Goal: Check status: Check status

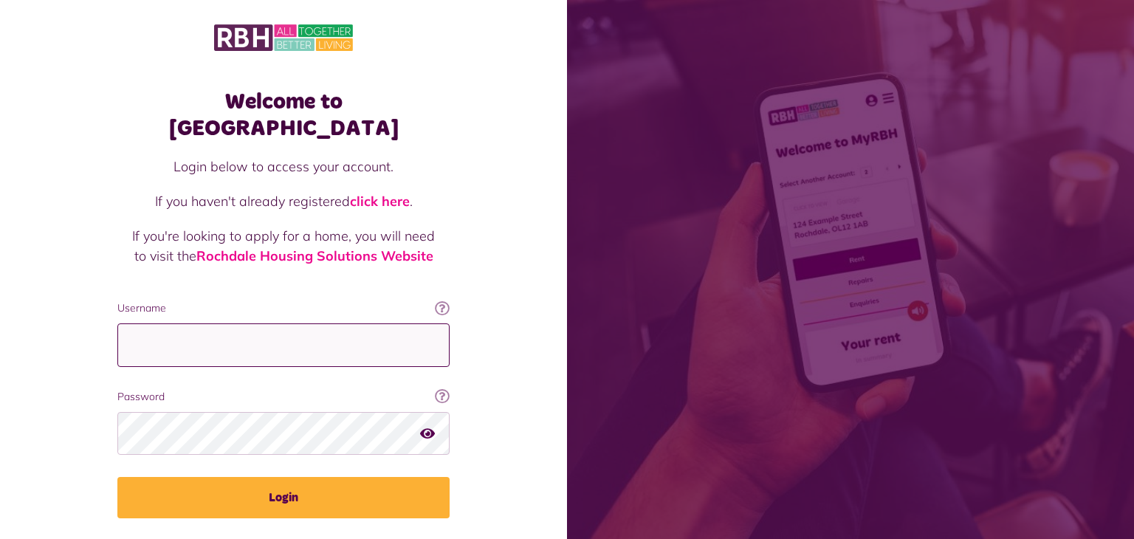
click at [159, 323] on input "Username" at bounding box center [283, 345] width 332 height 44
type input "**********"
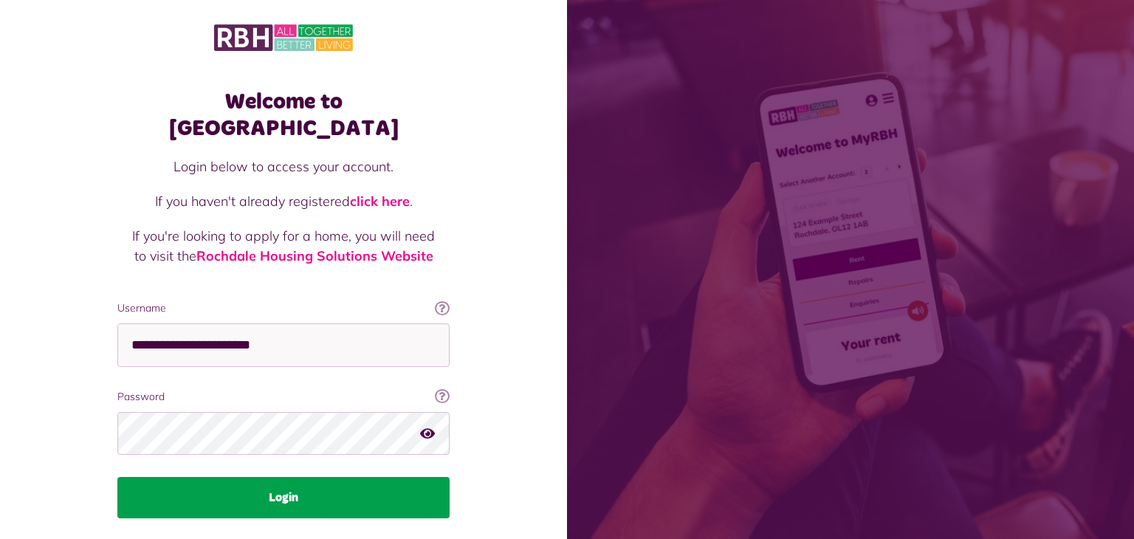
click at [202, 477] on button "Login" at bounding box center [283, 497] width 332 height 41
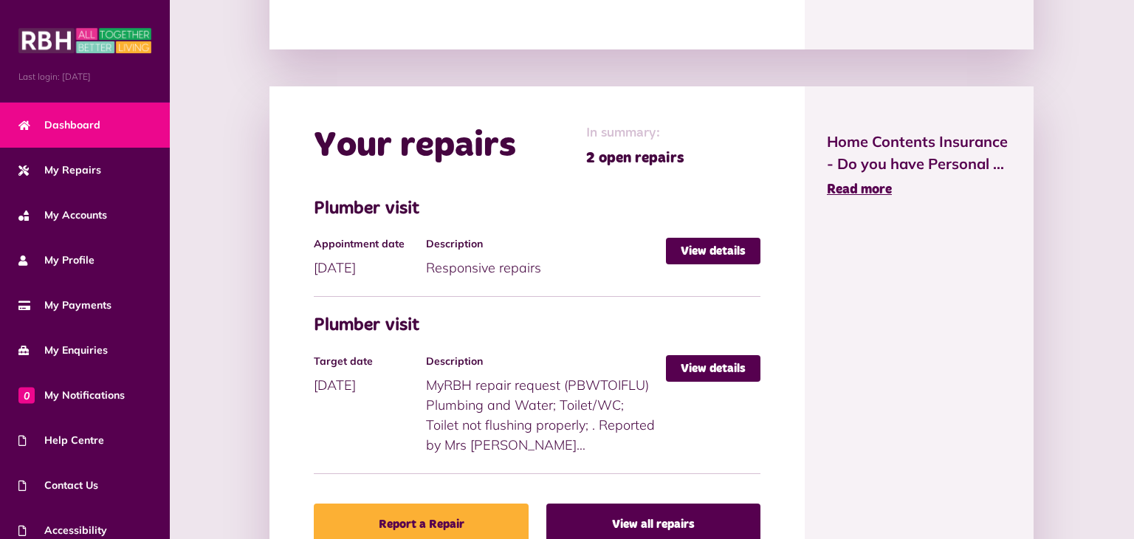
scroll to position [592, 0]
click at [723, 365] on link "View details" at bounding box center [713, 368] width 95 height 27
click at [725, 247] on link "View details" at bounding box center [713, 250] width 95 height 27
click at [722, 366] on link "View details" at bounding box center [713, 368] width 95 height 27
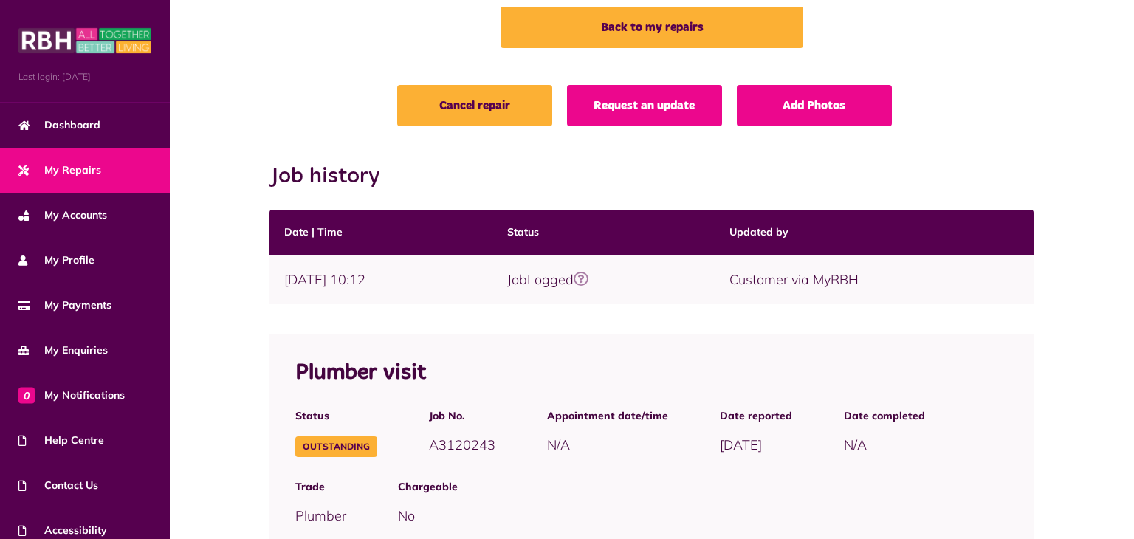
scroll to position [219, 0]
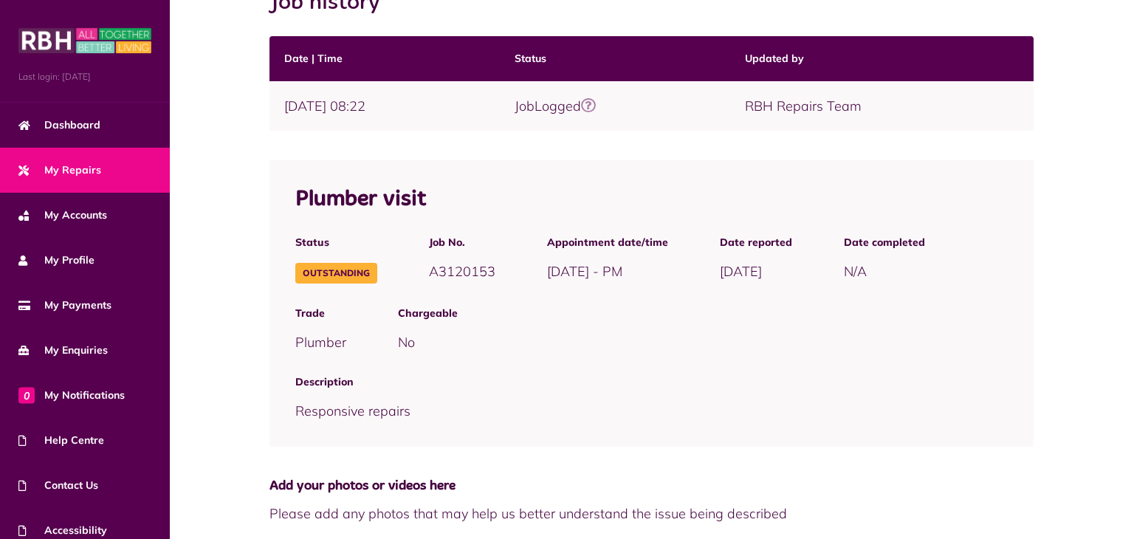
scroll to position [258, 0]
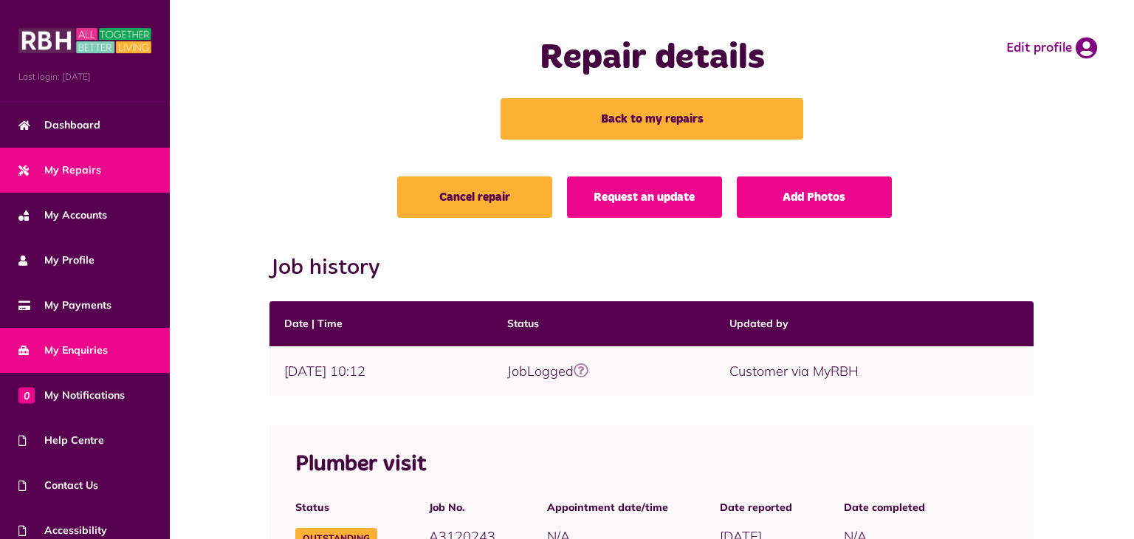
scroll to position [60, 0]
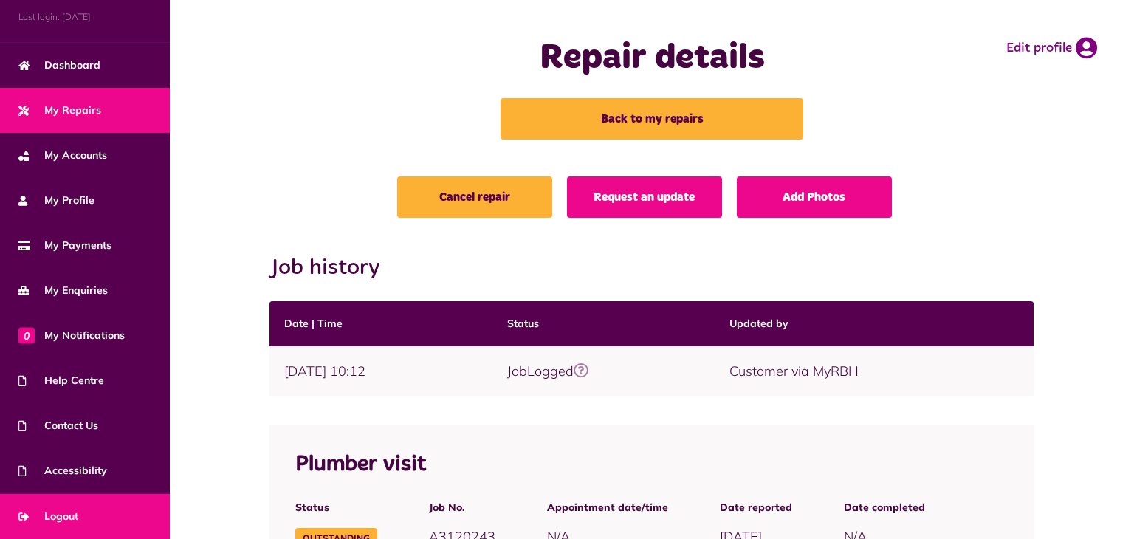
click at [55, 518] on span "Logout" at bounding box center [48, 517] width 60 height 16
